Goal: Find specific fact: Find specific fact

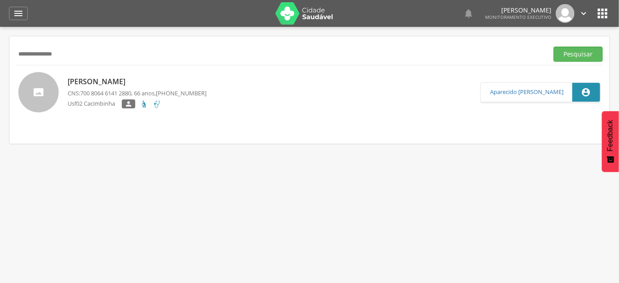
click at [83, 47] on input "**********" at bounding box center [280, 54] width 528 height 15
click at [554, 47] on button "Pesquisar" at bounding box center [578, 54] width 49 height 15
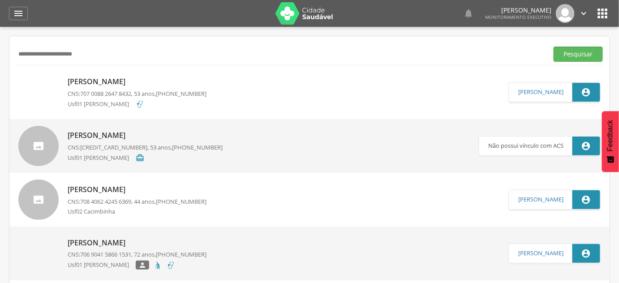
click at [136, 101] on p "Usf01 [PERSON_NAME]" at bounding box center [102, 104] width 68 height 9
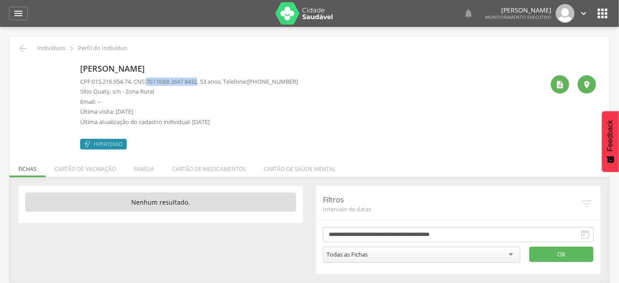
drag, startPoint x: 153, startPoint y: 79, endPoint x: 205, endPoint y: 80, distance: 52.4
click at [197, 80] on span "707 0088 2647 8432" at bounding box center [171, 81] width 51 height 8
copy span "707 0088 2647 8432"
click at [25, 47] on icon "" at bounding box center [22, 48] width 11 height 11
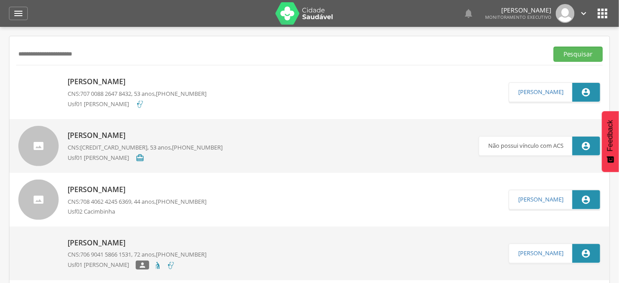
click at [159, 188] on p "[PERSON_NAME]" at bounding box center [137, 190] width 139 height 10
click at [114, 202] on span "708 4062 4245 6369" at bounding box center [105, 201] width 51 height 8
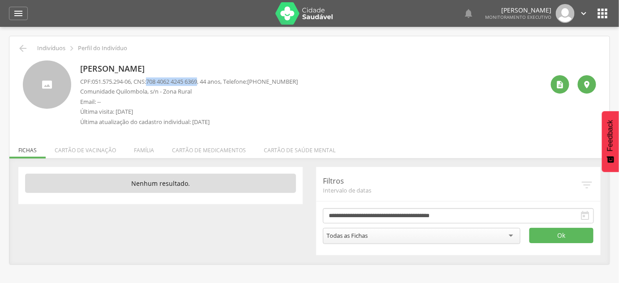
drag, startPoint x: 152, startPoint y: 81, endPoint x: 206, endPoint y: 81, distance: 53.7
click at [197, 81] on span "708 4062 4245 6369" at bounding box center [171, 81] width 51 height 8
copy span "708 4062 4245 6369"
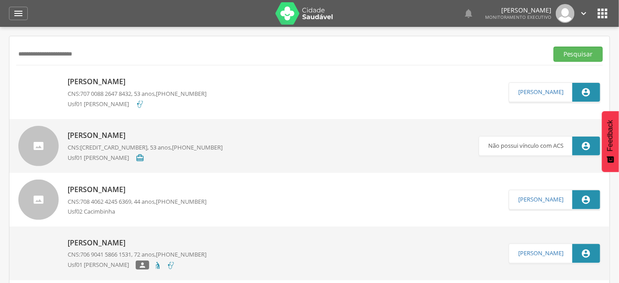
click at [101, 55] on input "**********" at bounding box center [280, 54] width 528 height 15
click at [130, 53] on input "**********" at bounding box center [280, 54] width 528 height 15
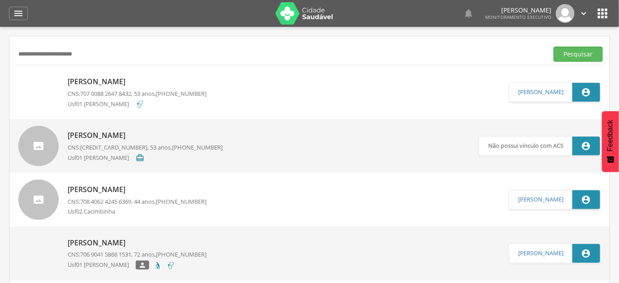
click at [130, 53] on input "**********" at bounding box center [280, 54] width 528 height 15
paste input "text"
type input "**********"
click at [554, 47] on button "Pesquisar" at bounding box center [578, 54] width 49 height 15
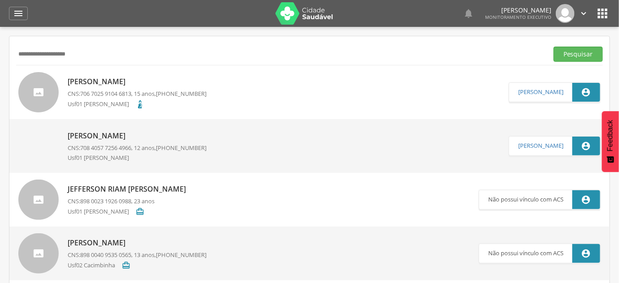
click at [131, 97] on span "706 7025 9104 6813" at bounding box center [105, 94] width 51 height 8
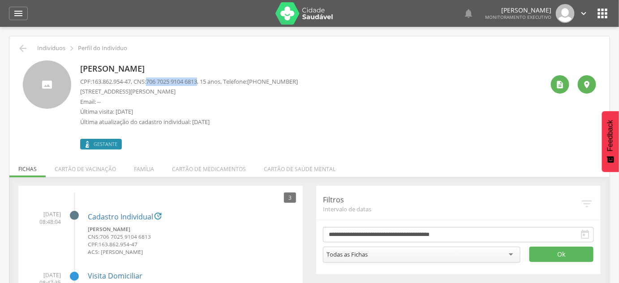
drag, startPoint x: 158, startPoint y: 81, endPoint x: 206, endPoint y: 81, distance: 47.9
click at [197, 81] on span "706 7025 9104 6813" at bounding box center [171, 81] width 51 height 8
copy span "706 7025 9104 6813"
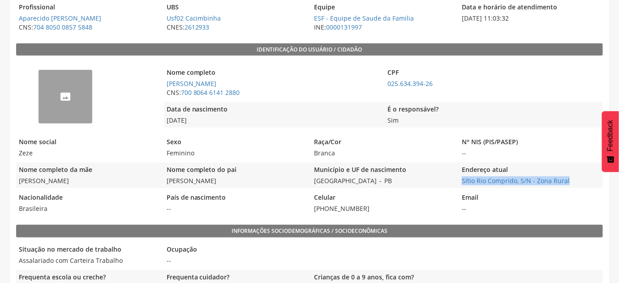
scroll to position [88, 0]
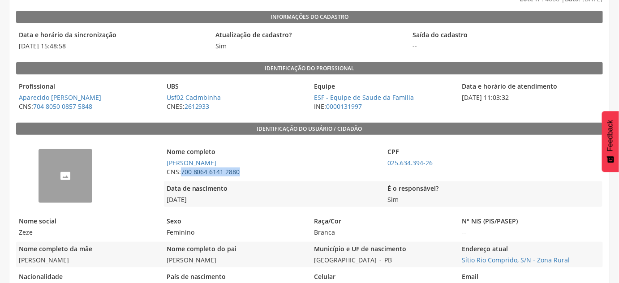
drag, startPoint x: 255, startPoint y: 171, endPoint x: 183, endPoint y: 176, distance: 72.7
click at [183, 176] on span "CNS: 700 8064 6141 2880" at bounding box center [272, 171] width 217 height 9
copy link "700 8064 6141 2880"
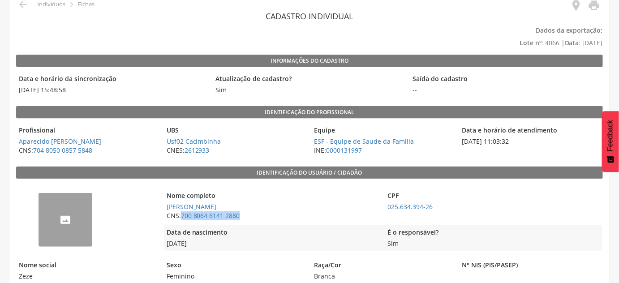
scroll to position [0, 0]
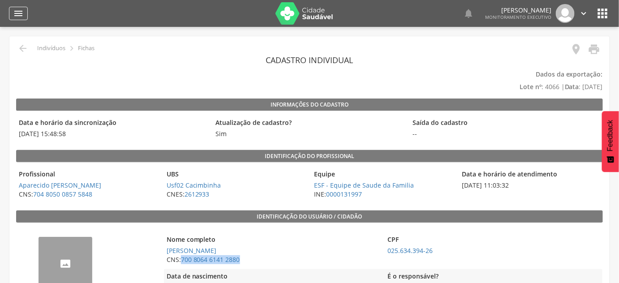
click at [23, 8] on icon "" at bounding box center [18, 13] width 11 height 11
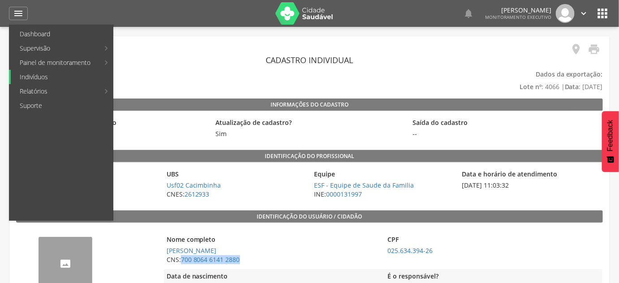
click at [42, 82] on link "Indivíduos" at bounding box center [62, 77] width 102 height 14
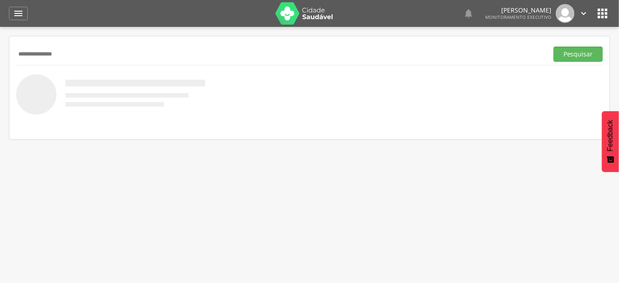
type input "**********"
click at [554, 47] on button "Pesquisar" at bounding box center [578, 54] width 49 height 15
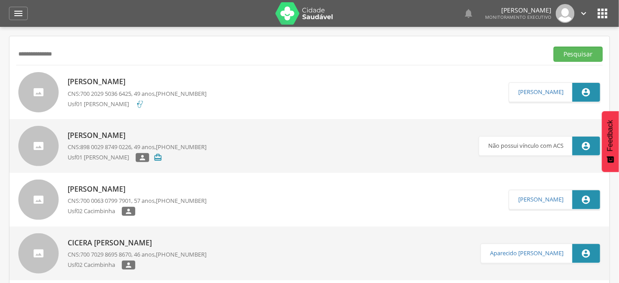
click at [161, 90] on p "CNS: 700 2029 5036 6425 , 49 anos, (83) 99999-9999" at bounding box center [137, 94] width 139 height 9
type input "**********"
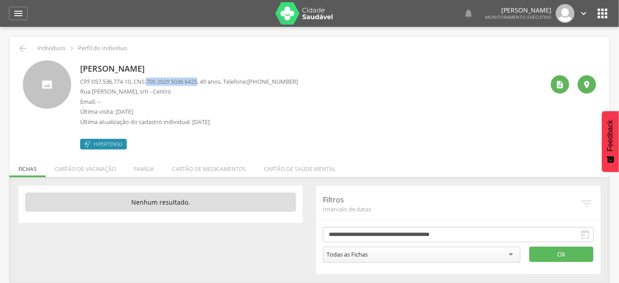
drag, startPoint x: 152, startPoint y: 80, endPoint x: 206, endPoint y: 82, distance: 54.2
click at [197, 82] on span "700 2029 5036 6425" at bounding box center [171, 81] width 51 height 8
copy span "700 2029 5036 6425"
click at [23, 52] on icon "" at bounding box center [22, 48] width 11 height 11
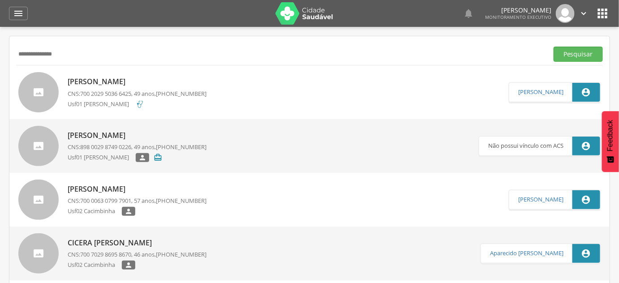
click at [24, 52] on input "**********" at bounding box center [280, 54] width 528 height 15
type input "**********"
click at [554, 47] on button "Pesquisar" at bounding box center [578, 54] width 49 height 15
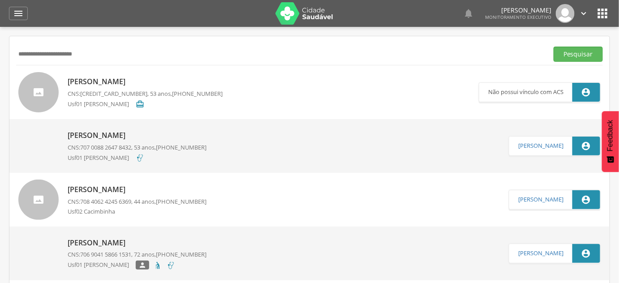
click at [232, 104] on link "Maria de Fatima da Silva CNS: 163 5557 2369 0000 , 53 anos, (00) 00000-0000 Usf…" at bounding box center [248, 92] width 460 height 40
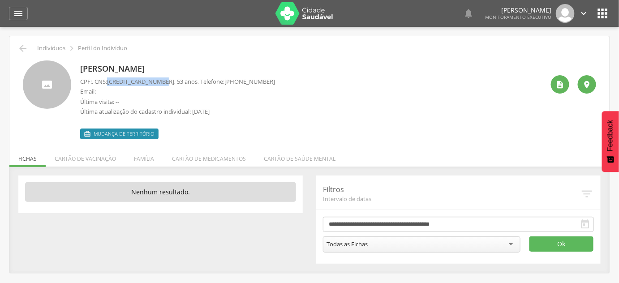
drag, startPoint x: 112, startPoint y: 80, endPoint x: 165, endPoint y: 83, distance: 52.9
click at [165, 83] on p "CPF: , CNS: 163 5557 2369 0000 , 53 anos, Telefone: (00) 00000-0000" at bounding box center [177, 81] width 195 height 9
click at [20, 50] on icon "" at bounding box center [22, 48] width 11 height 11
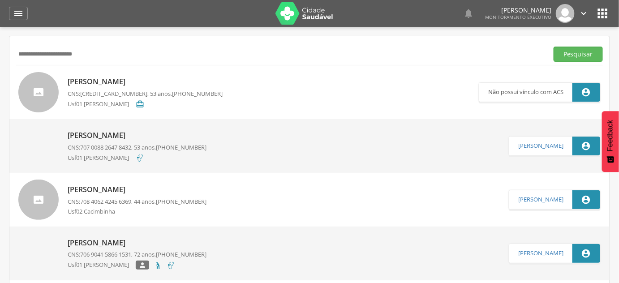
click at [120, 200] on span "708 4062 4245 6369" at bounding box center [105, 201] width 51 height 8
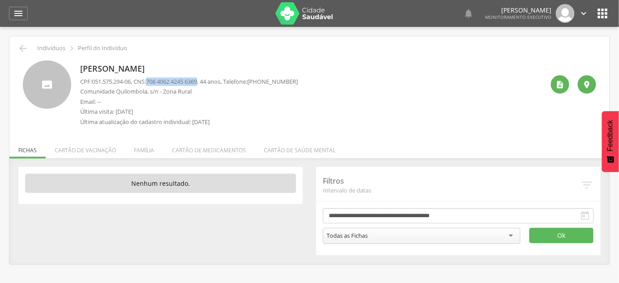
drag, startPoint x: 154, startPoint y: 79, endPoint x: 206, endPoint y: 82, distance: 52.9
click at [206, 82] on p "CPF: 051.575.294-06 , CNS: 708 4062 4245 6369 , 44 anos, Telefone: (83) 99633-9…" at bounding box center [189, 81] width 218 height 9
copy span "708 4062 4245 6369"
